Goal: Task Accomplishment & Management: Complete application form

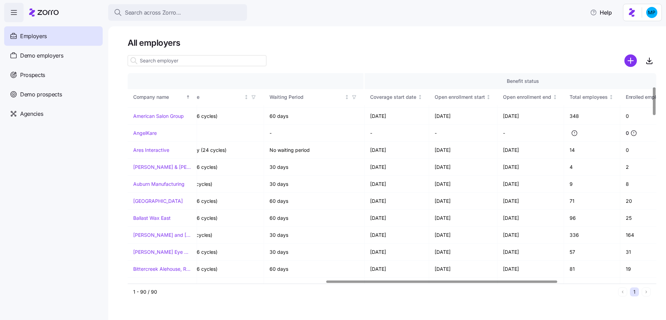
scroll to position [99, 668]
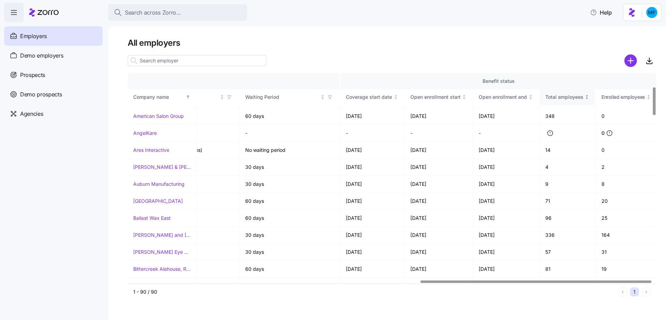
click at [571, 102] on th "Total employees" at bounding box center [568, 97] width 57 height 16
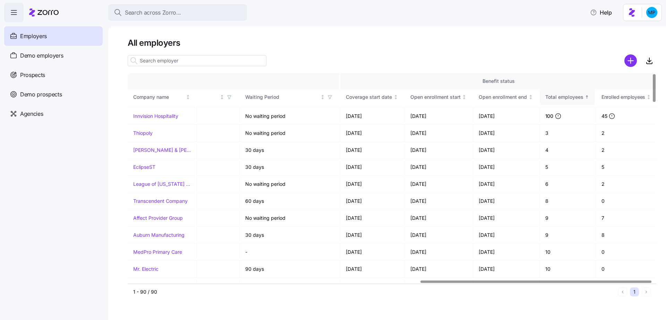
scroll to position [0, 668]
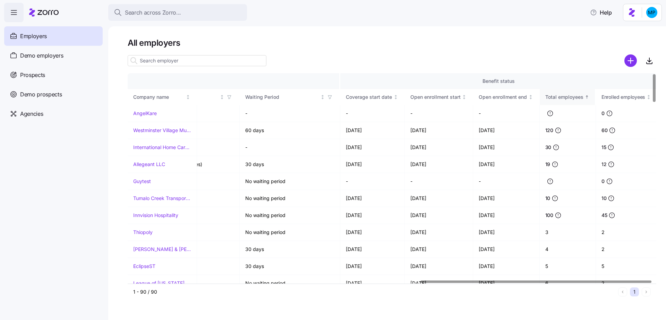
click at [571, 102] on th "Total employees" at bounding box center [568, 97] width 57 height 16
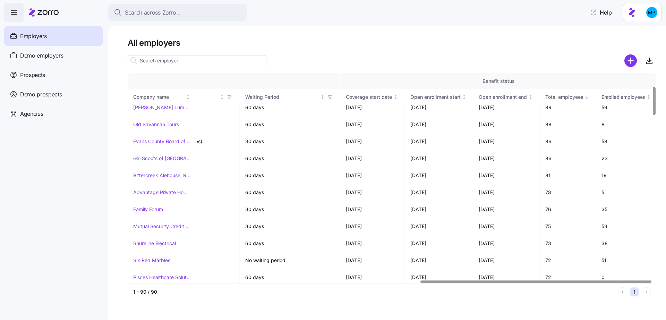
scroll to position [68, 668]
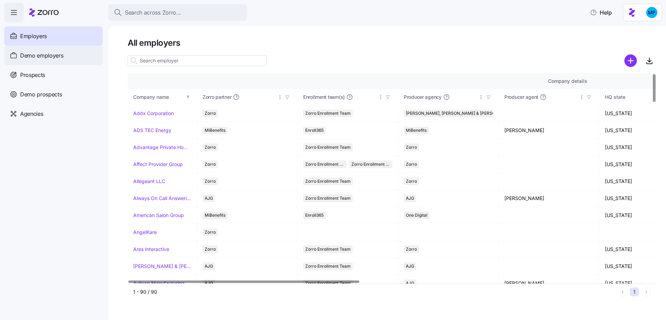
click at [62, 56] on span "Demo employers" at bounding box center [41, 55] width 43 height 9
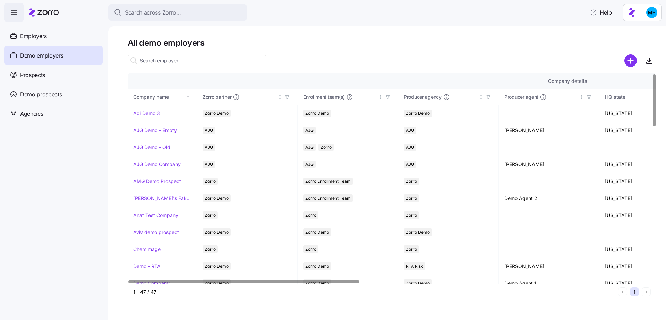
scroll to position [492, 0]
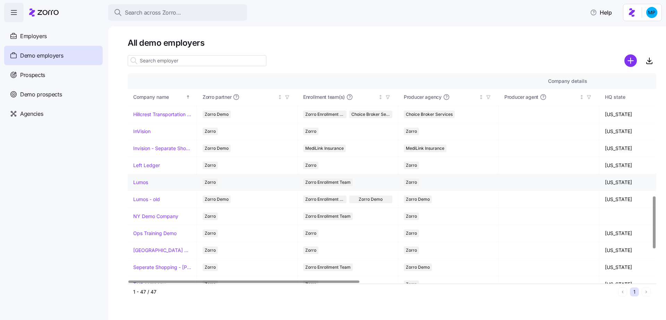
click at [139, 179] on link "Lumos" at bounding box center [140, 182] width 15 height 7
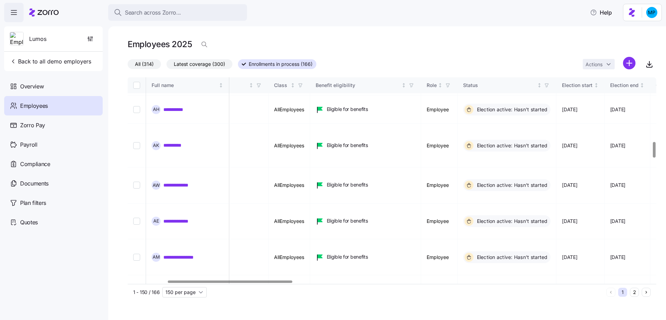
scroll to position [1024, 167]
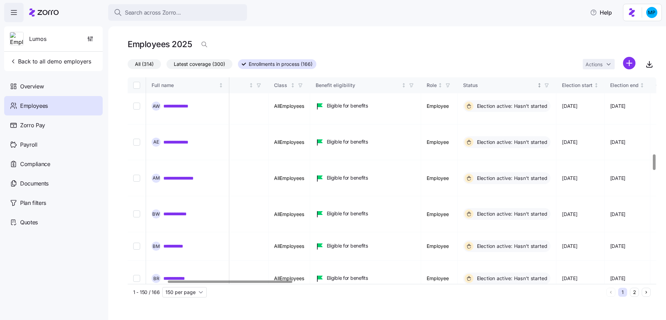
click at [550, 88] on span "button" at bounding box center [547, 86] width 8 height 8
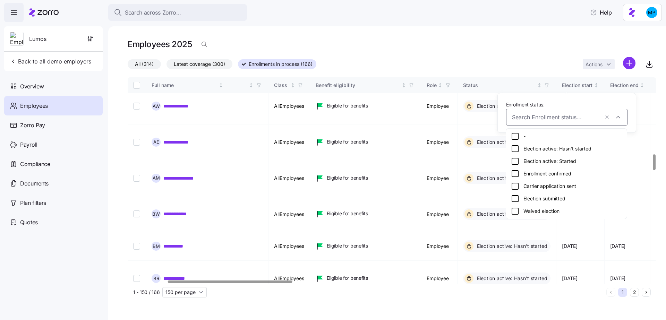
click at [546, 195] on div "Election submitted" at bounding box center [566, 199] width 111 height 8
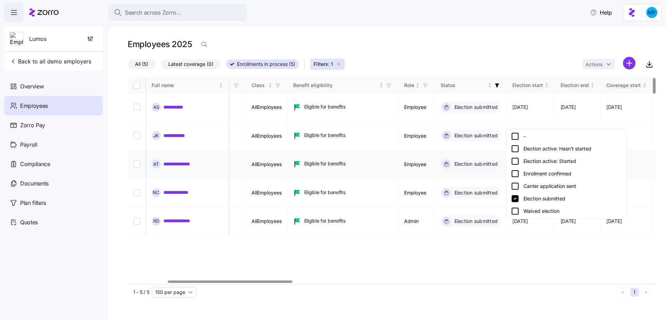
scroll to position [0, 167]
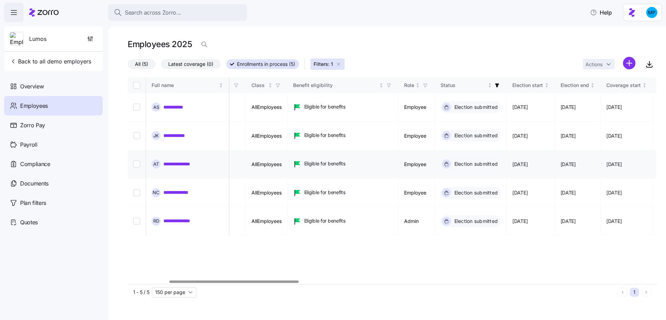
click at [190, 161] on link "**********" at bounding box center [178, 164] width 30 height 7
click at [499, 86] on icon "button" at bounding box center [497, 85] width 5 height 5
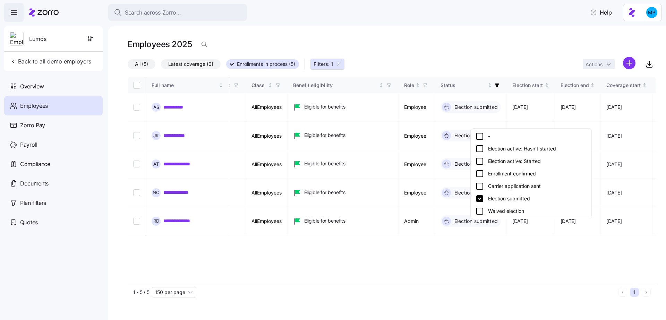
click at [502, 197] on div "Election submitted" at bounding box center [531, 199] width 111 height 8
click at [486, 82] on div "Status" at bounding box center [464, 86] width 46 height 8
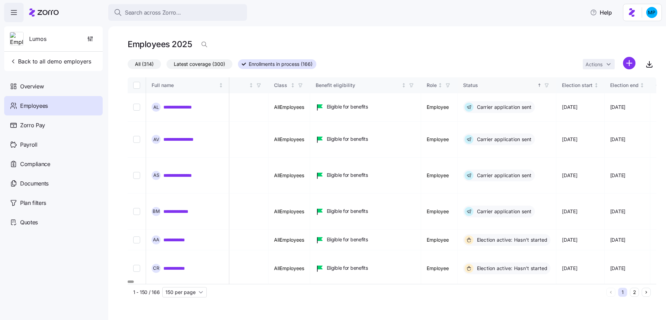
click at [531, 86] on div "Status" at bounding box center [499, 86] width 73 height 8
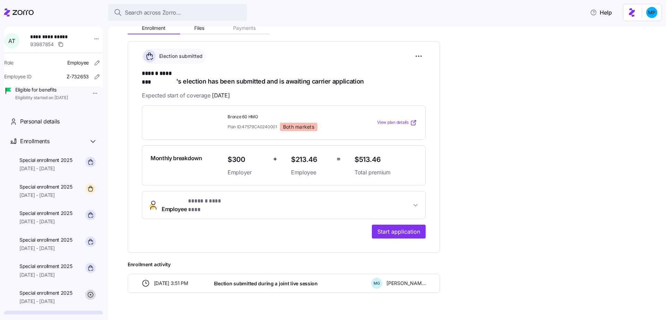
scroll to position [53, 0]
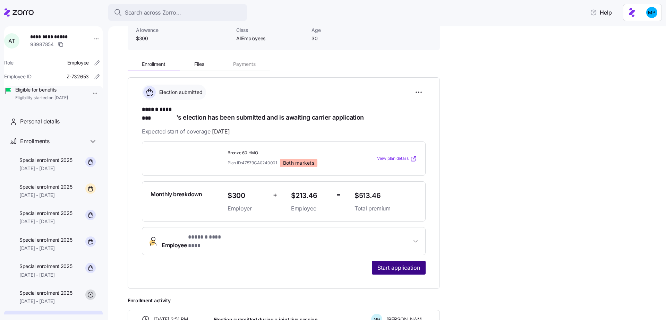
click at [406, 264] on span "Start application" at bounding box center [398, 268] width 43 height 8
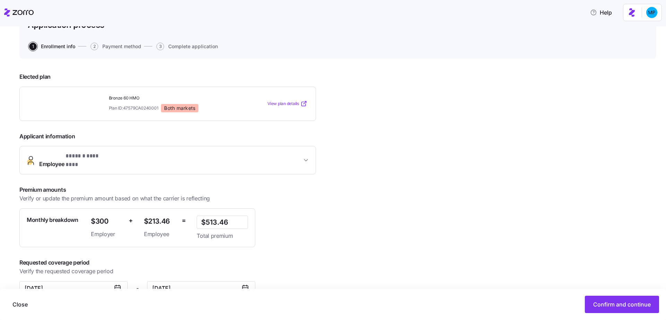
scroll to position [69, 0]
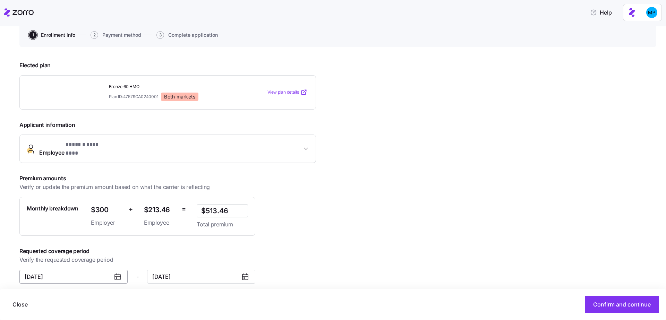
click at [87, 272] on input "[DATE]" at bounding box center [73, 277] width 108 height 14
click at [121, 273] on icon at bounding box center [117, 277] width 8 height 8
click at [115, 273] on icon at bounding box center [117, 277] width 8 height 8
click at [92, 270] on input "[DATE]" at bounding box center [73, 277] width 108 height 14
click at [312, 251] on div "Requested coverage period Verify the requested coverage period" at bounding box center [180, 255] width 322 height 17
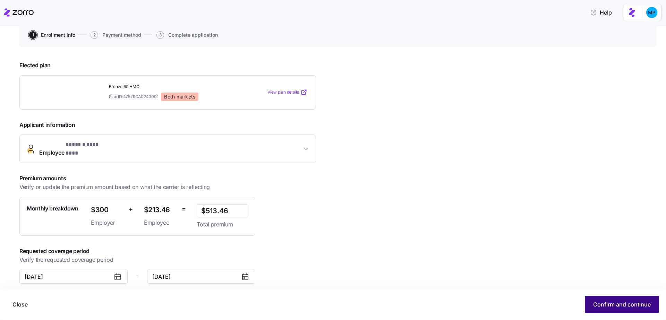
click at [609, 302] on span "Confirm and continue" at bounding box center [622, 304] width 58 height 8
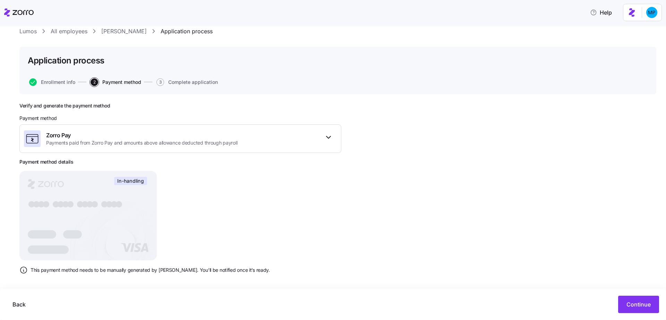
scroll to position [24, 0]
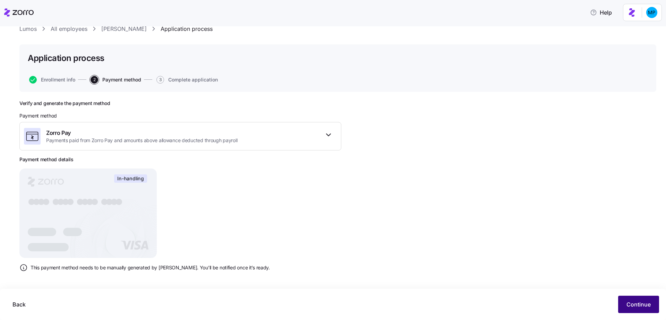
click at [641, 304] on span "Continue" at bounding box center [638, 304] width 24 height 8
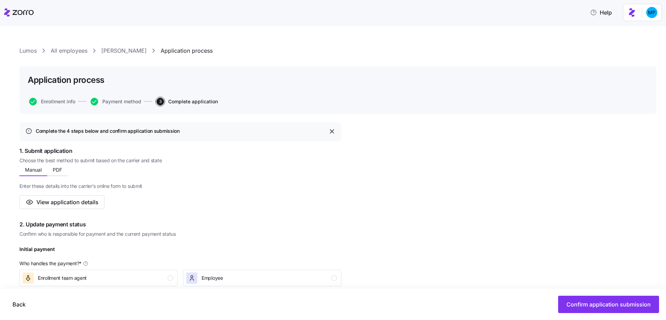
scroll to position [23, 0]
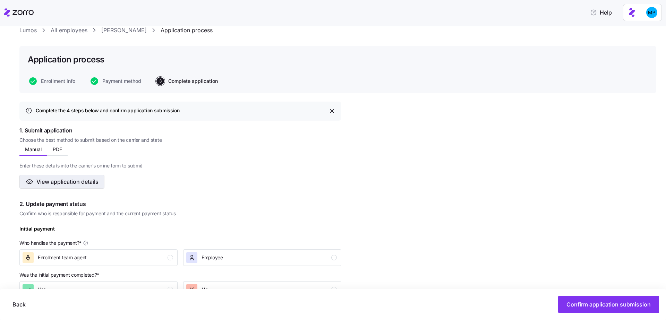
click at [73, 185] on span "View application details" at bounding box center [67, 182] width 62 height 8
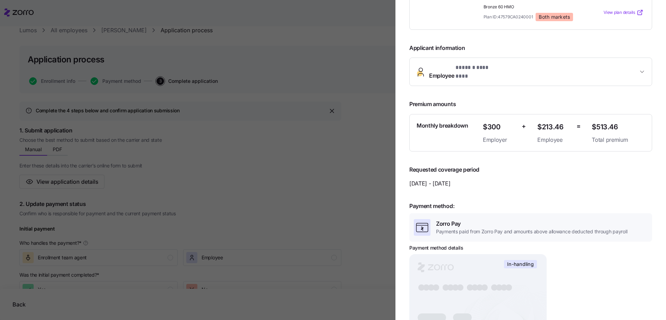
scroll to position [0, 0]
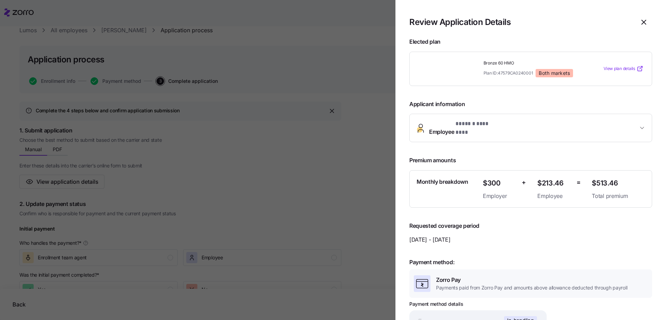
click at [521, 119] on button "Employee * ****** ******** *" at bounding box center [531, 128] width 242 height 28
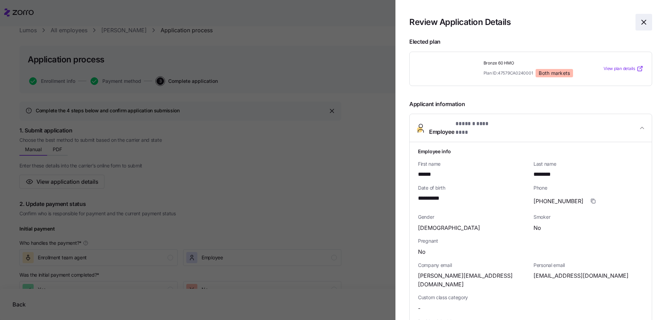
click at [642, 17] on span "button" at bounding box center [644, 22] width 16 height 16
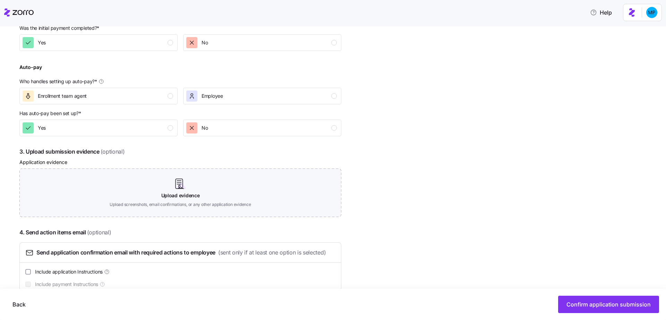
scroll to position [288, 0]
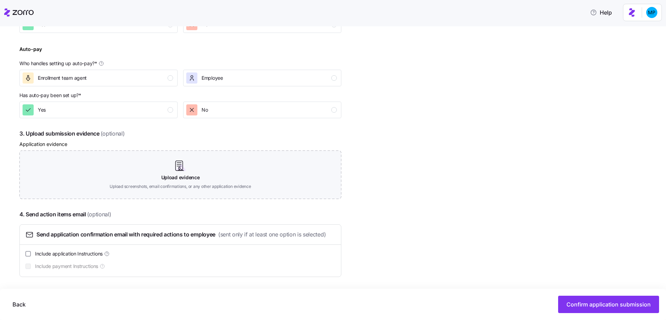
click at [72, 254] on span "Include application Instructions" at bounding box center [69, 253] width 68 height 7
click at [31, 254] on input "Include application Instructions" at bounding box center [28, 254] width 6 height 6
click at [71, 251] on span "Include application Instructions" at bounding box center [69, 253] width 68 height 7
click at [31, 251] on input "Include application Instructions" at bounding box center [28, 254] width 6 height 6
checkbox input "false"
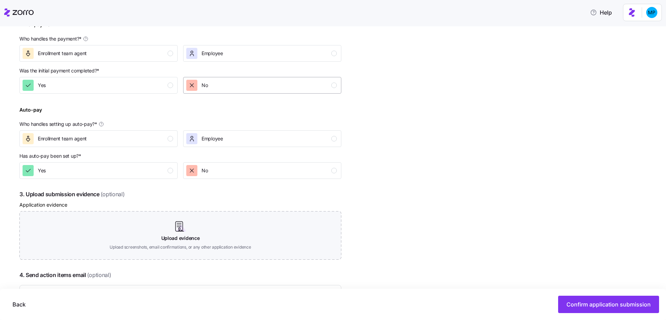
scroll to position [190, 0]
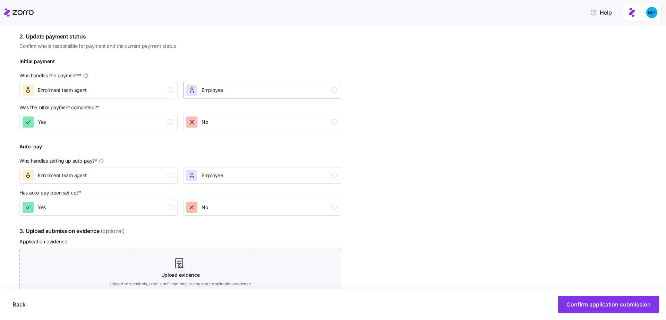
click at [218, 85] on div "Employee" at bounding box center [213, 90] width 22 height 11
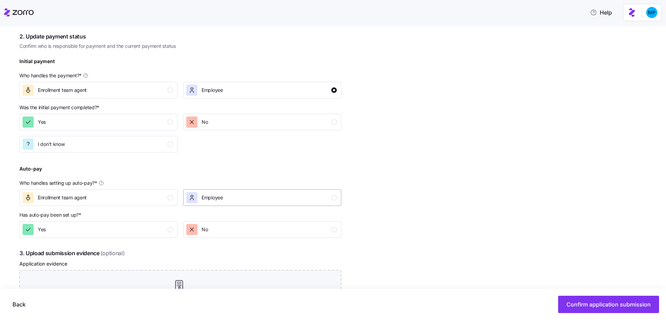
click at [228, 190] on button "Employee" at bounding box center [262, 197] width 158 height 17
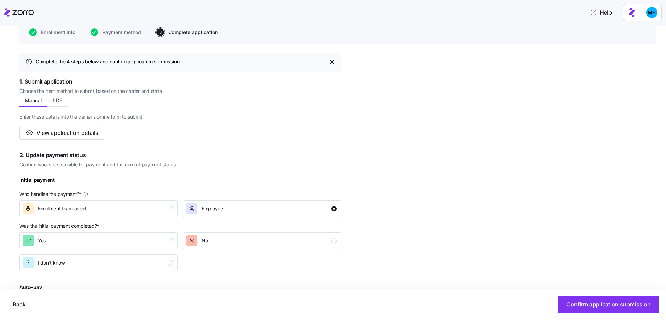
scroll to position [0, 0]
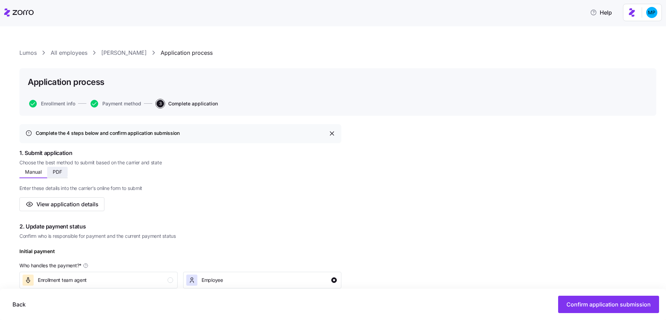
click at [53, 174] on span "PDF" at bounding box center [57, 172] width 9 height 5
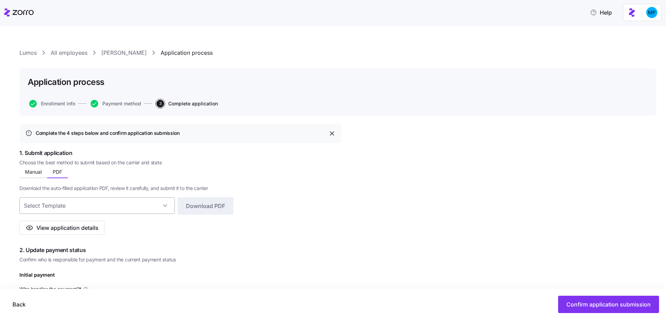
click at [121, 210] on input at bounding box center [96, 205] width 155 height 17
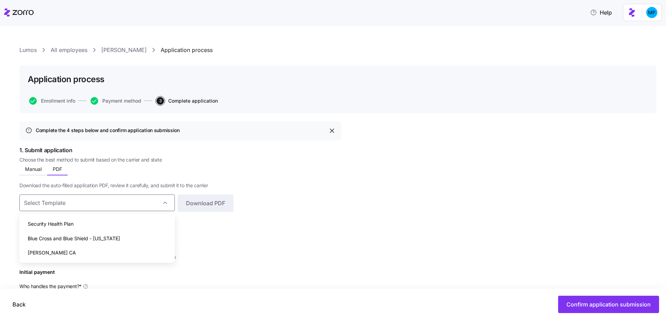
click at [147, 225] on div "Security Health Plan" at bounding box center [97, 224] width 150 height 15
type input "Security Health Plan"
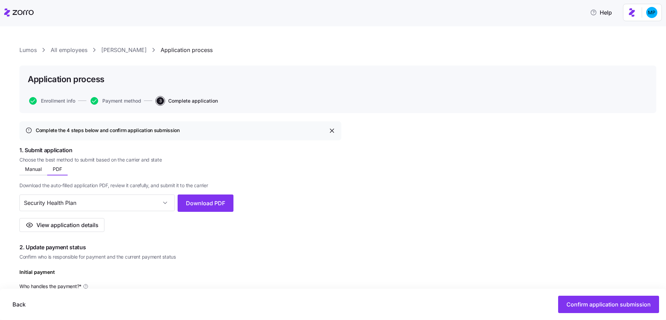
click at [267, 200] on div "Security Health Plan Download PDF" at bounding box center [180, 204] width 322 height 19
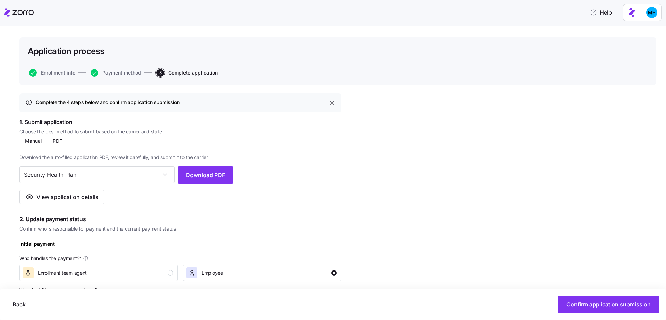
scroll to position [18, 0]
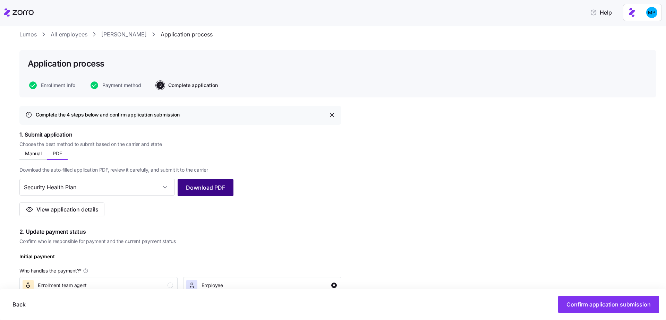
click at [218, 189] on span "Download PDF" at bounding box center [205, 187] width 39 height 8
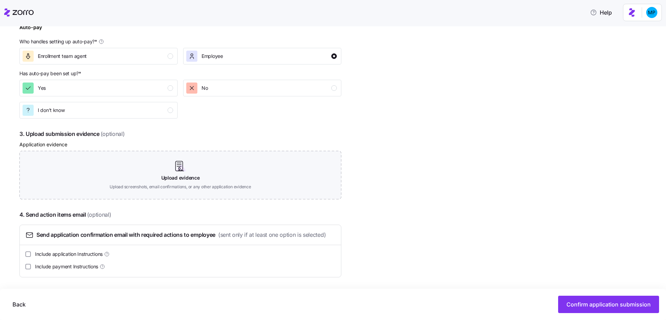
scroll to position [356, 0]
click at [630, 310] on button "Confirm application submission" at bounding box center [608, 304] width 101 height 17
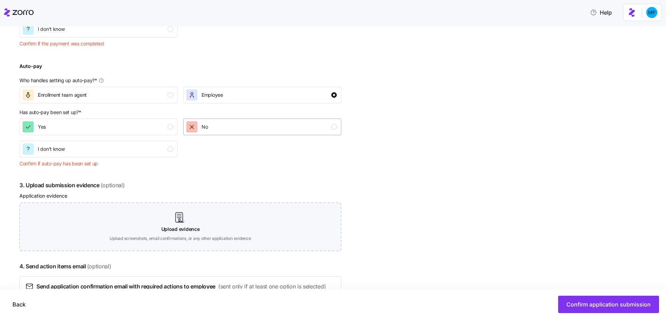
scroll to position [294, 0]
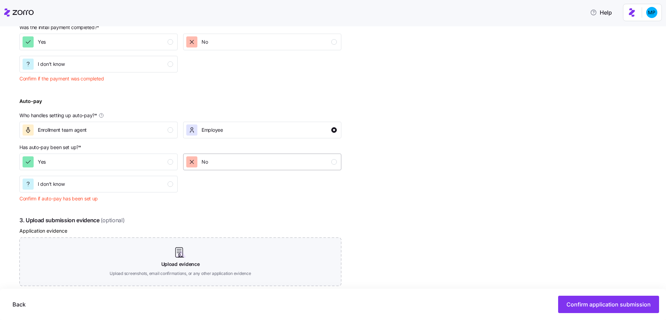
click at [220, 164] on div "No" at bounding box center [261, 161] width 151 height 11
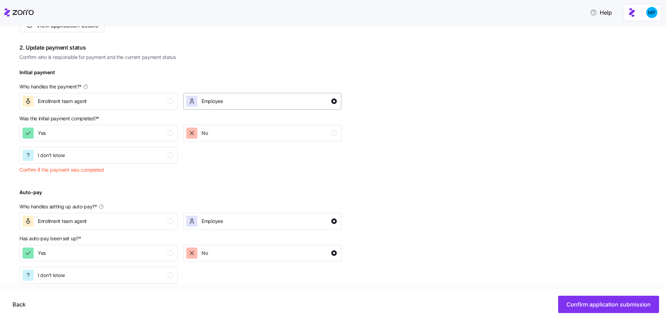
scroll to position [184, 0]
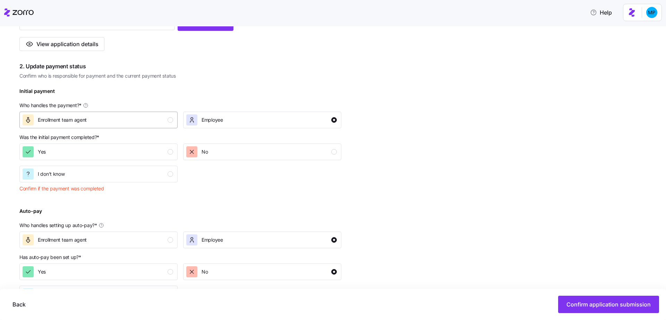
click at [136, 123] on div "Enrollment team agent" at bounding box center [98, 119] width 151 height 11
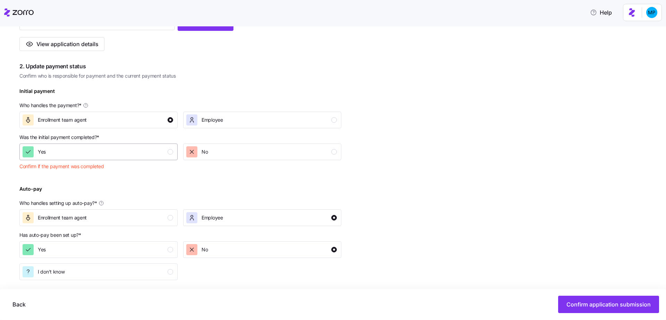
click at [136, 155] on div "Yes" at bounding box center [98, 151] width 151 height 11
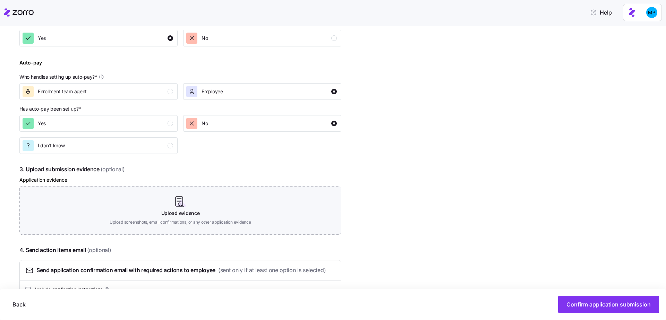
scroll to position [334, 0]
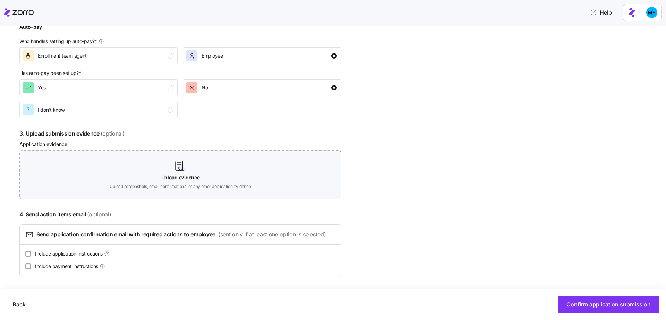
click at [72, 255] on span "Include application Instructions" at bounding box center [69, 253] width 68 height 7
click at [31, 255] on input "Include application Instructions" at bounding box center [28, 254] width 6 height 6
checkbox input "true"
click at [81, 268] on span "Include payment Instructions" at bounding box center [66, 266] width 63 height 7
click at [31, 268] on input "Include payment Instructions" at bounding box center [28, 267] width 6 height 6
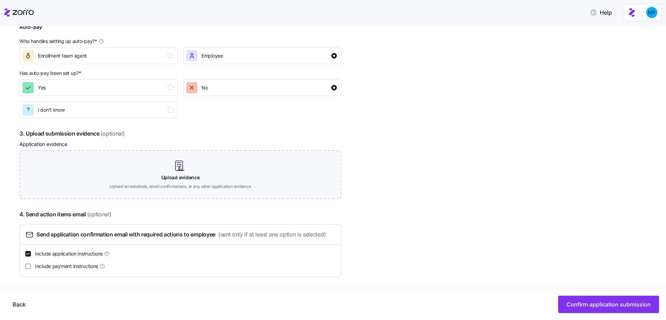
checkbox input "true"
click at [633, 308] on span "Confirm application submission" at bounding box center [608, 304] width 84 height 8
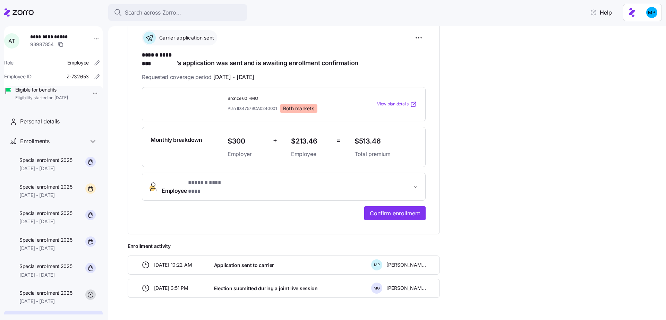
scroll to position [106, 0]
click at [397, 210] on span "Confirm enrollment" at bounding box center [395, 214] width 50 height 8
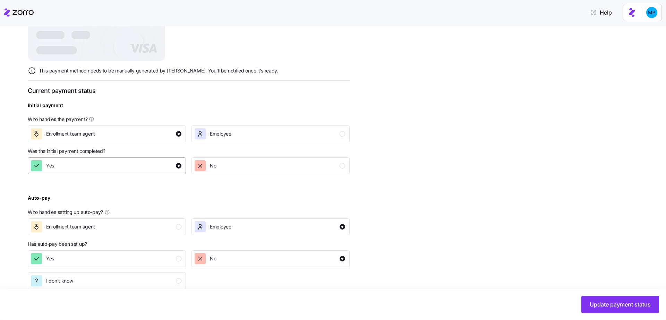
scroll to position [218, 0]
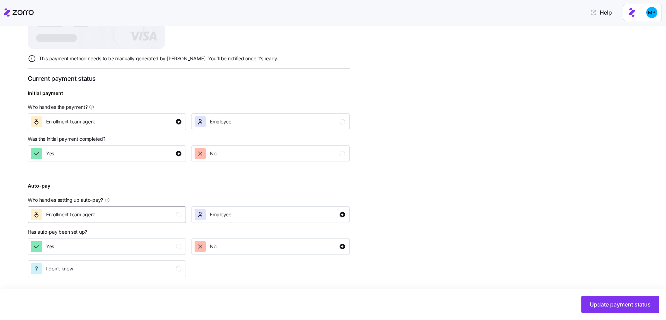
click at [144, 219] on div "Enrollment team agent" at bounding box center [106, 214] width 151 height 11
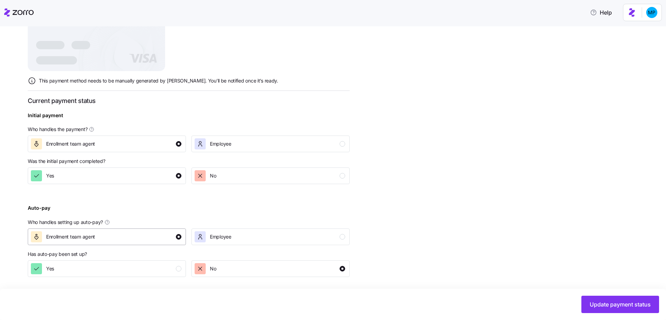
scroll to position [196, 0]
click at [162, 273] on div "Yes" at bounding box center [106, 268] width 151 height 11
click at [604, 315] on div "Update payment status" at bounding box center [333, 304] width 666 height 31
click at [601, 305] on span "Update payment status" at bounding box center [620, 304] width 61 height 8
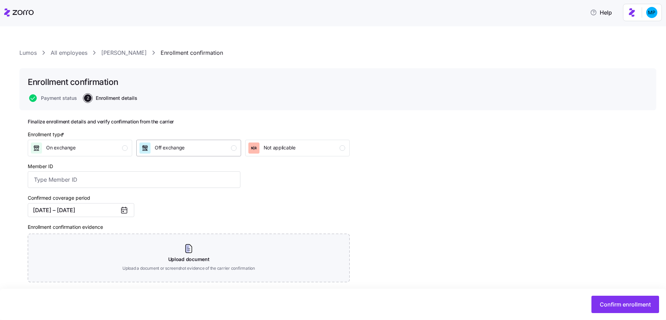
click at [190, 151] on div "Off exchange" at bounding box center [187, 148] width 97 height 11
click at [66, 179] on input "Member ID" at bounding box center [134, 179] width 213 height 17
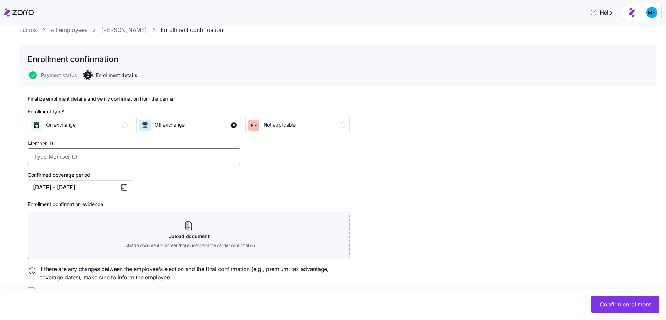
scroll to position [41, 0]
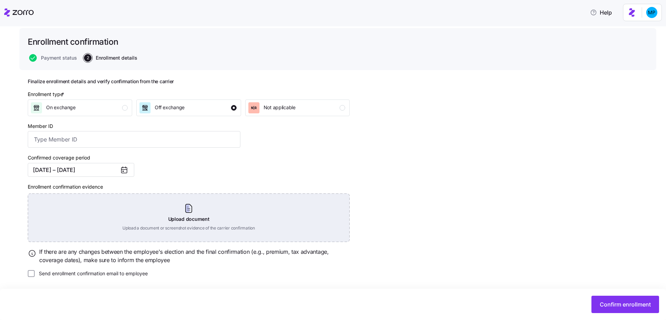
click at [201, 222] on div "Upload document Upload a document or screenshot evidence of the carrier confirm…" at bounding box center [189, 218] width 322 height 49
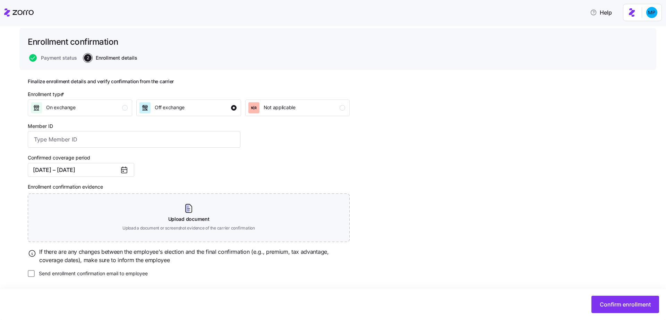
click at [92, 275] on label "Send enrollment confirmation email to employee" at bounding box center [91, 273] width 113 height 7
click at [35, 275] on input "Send enrollment confirmation email to employee" at bounding box center [31, 273] width 7 height 7
click at [636, 302] on span "Confirm enrollment" at bounding box center [625, 304] width 51 height 8
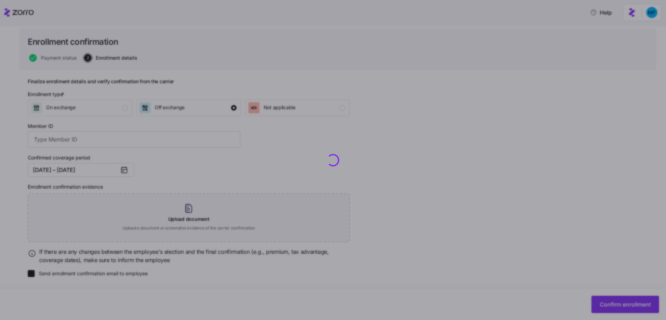
checkbox input "false"
